Goal: Task Accomplishment & Management: Use online tool/utility

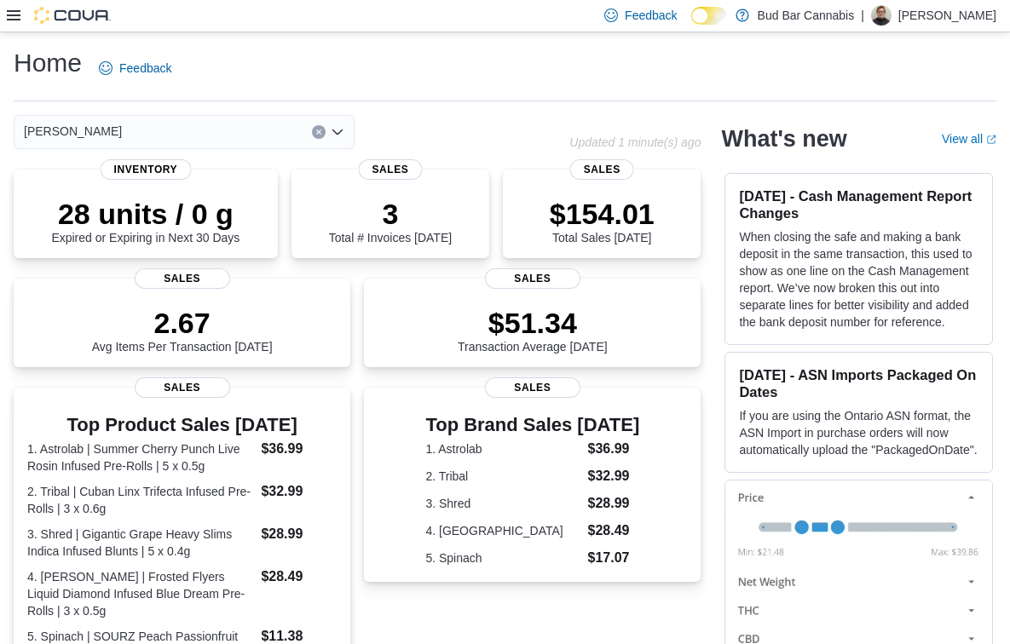
click at [13, 16] on icon at bounding box center [14, 15] width 14 height 10
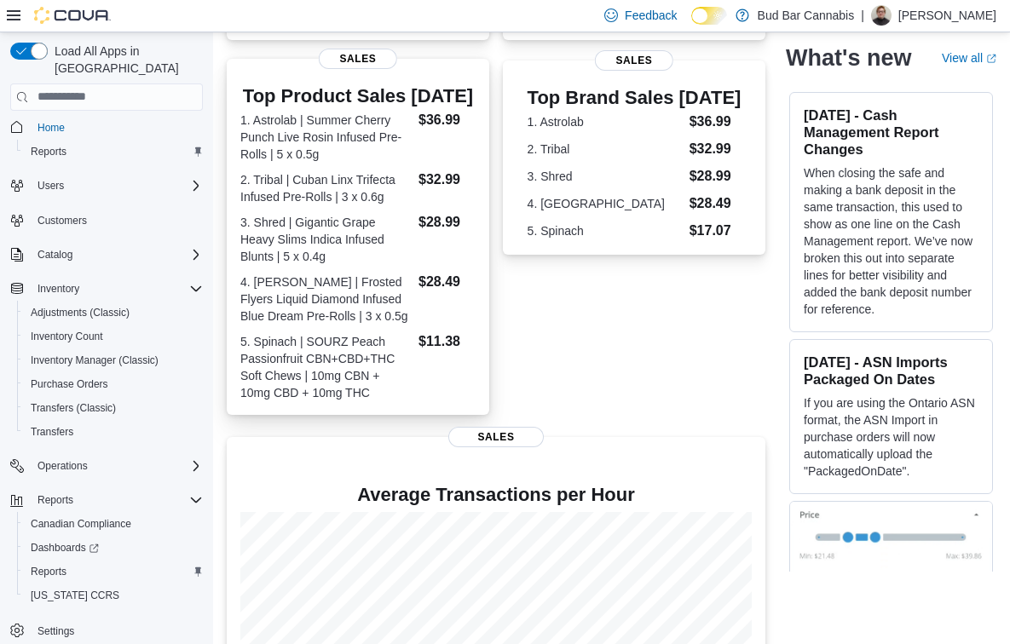
scroll to position [492, 0]
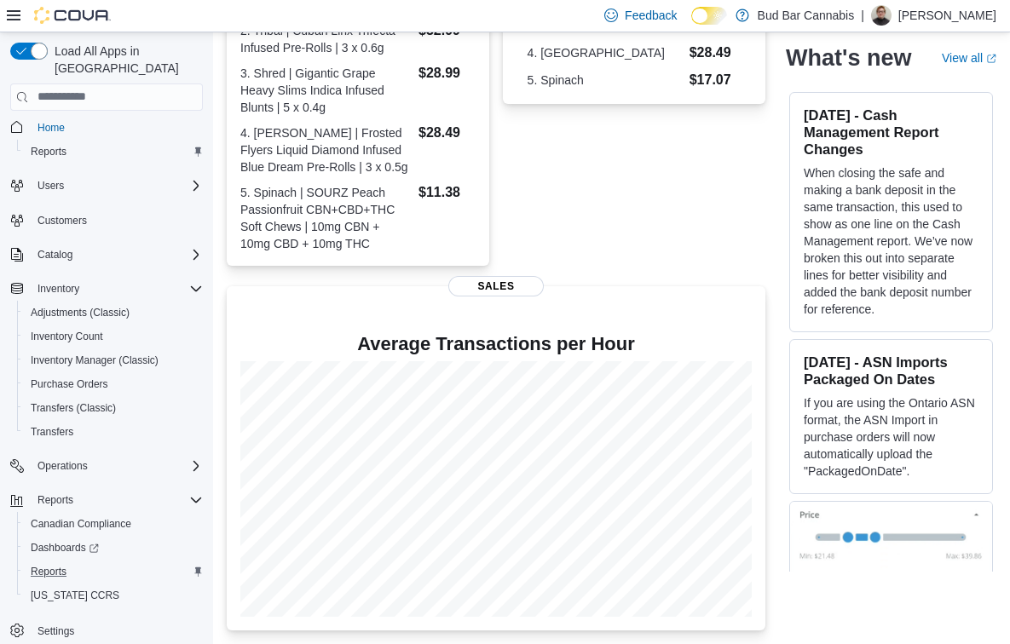
click at [90, 562] on div "Reports" at bounding box center [113, 572] width 179 height 20
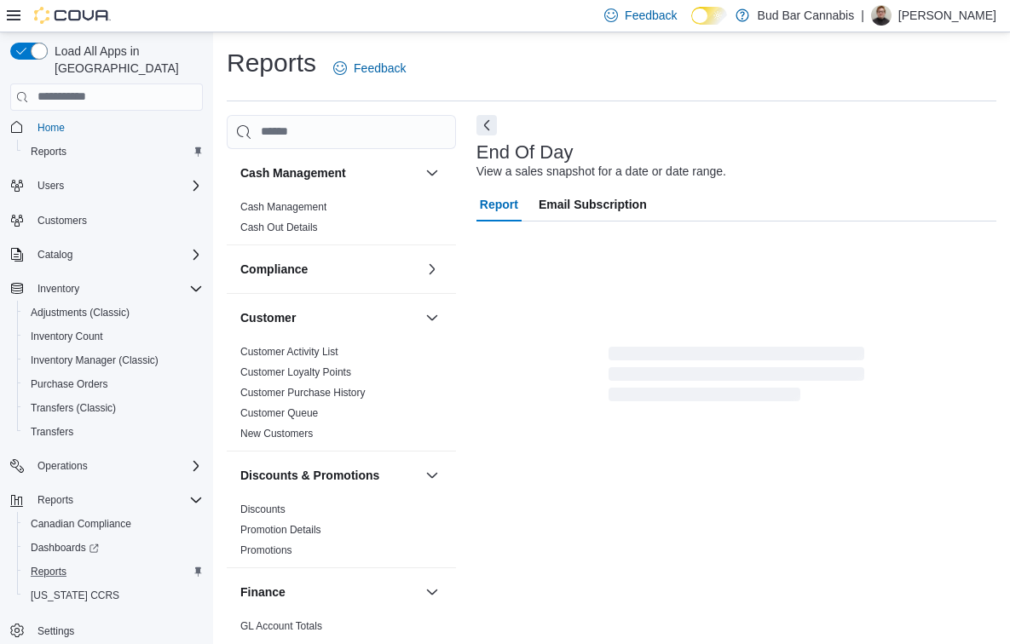
scroll to position [2, 0]
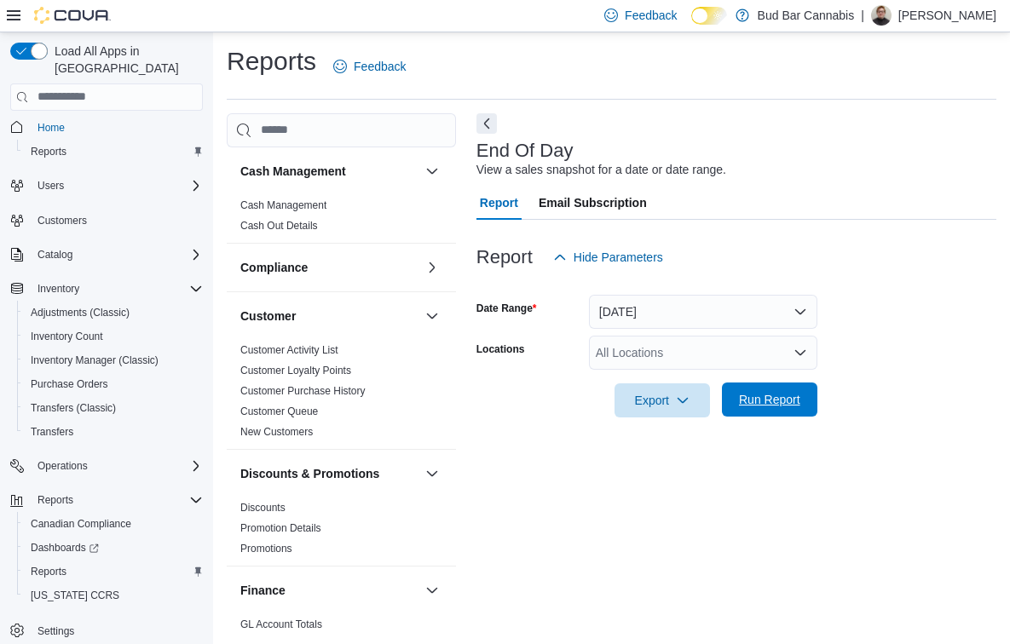
click at [748, 407] on span "Run Report" at bounding box center [769, 399] width 61 height 17
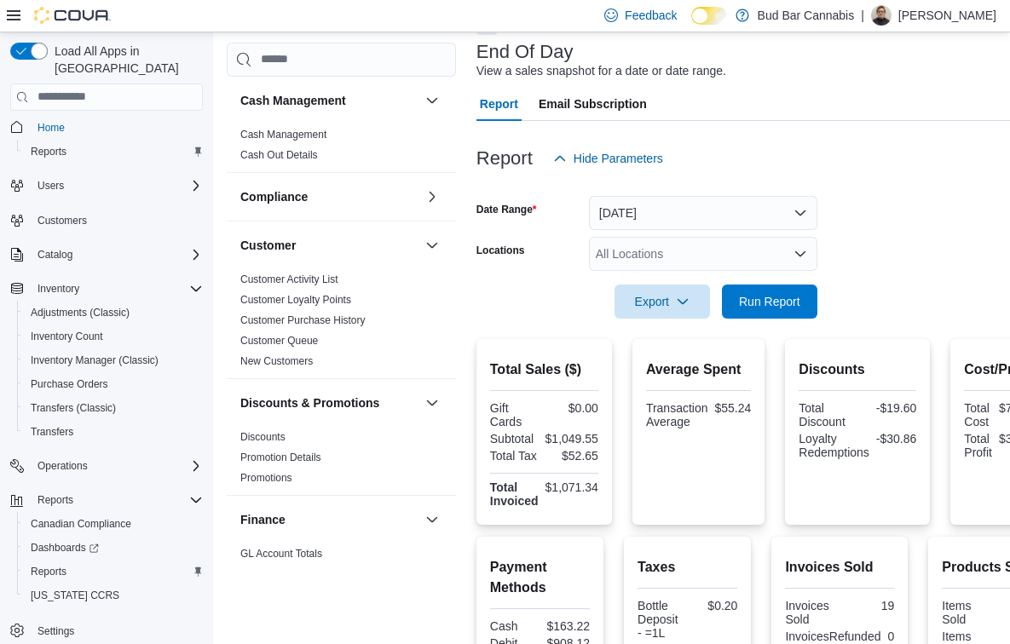
scroll to position [67, 0]
